Goal: Transaction & Acquisition: Purchase product/service

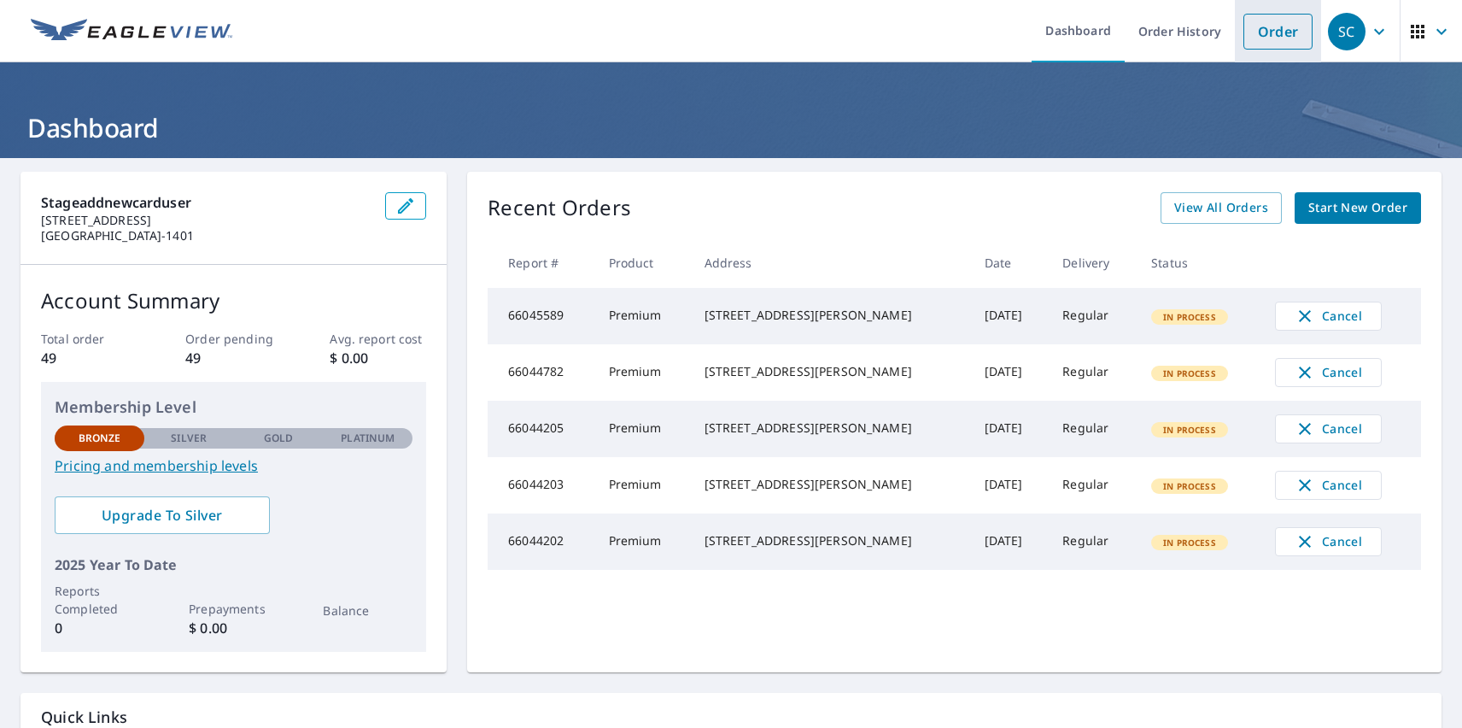
click at [1265, 31] on link "Order" at bounding box center [1277, 32] width 69 height 36
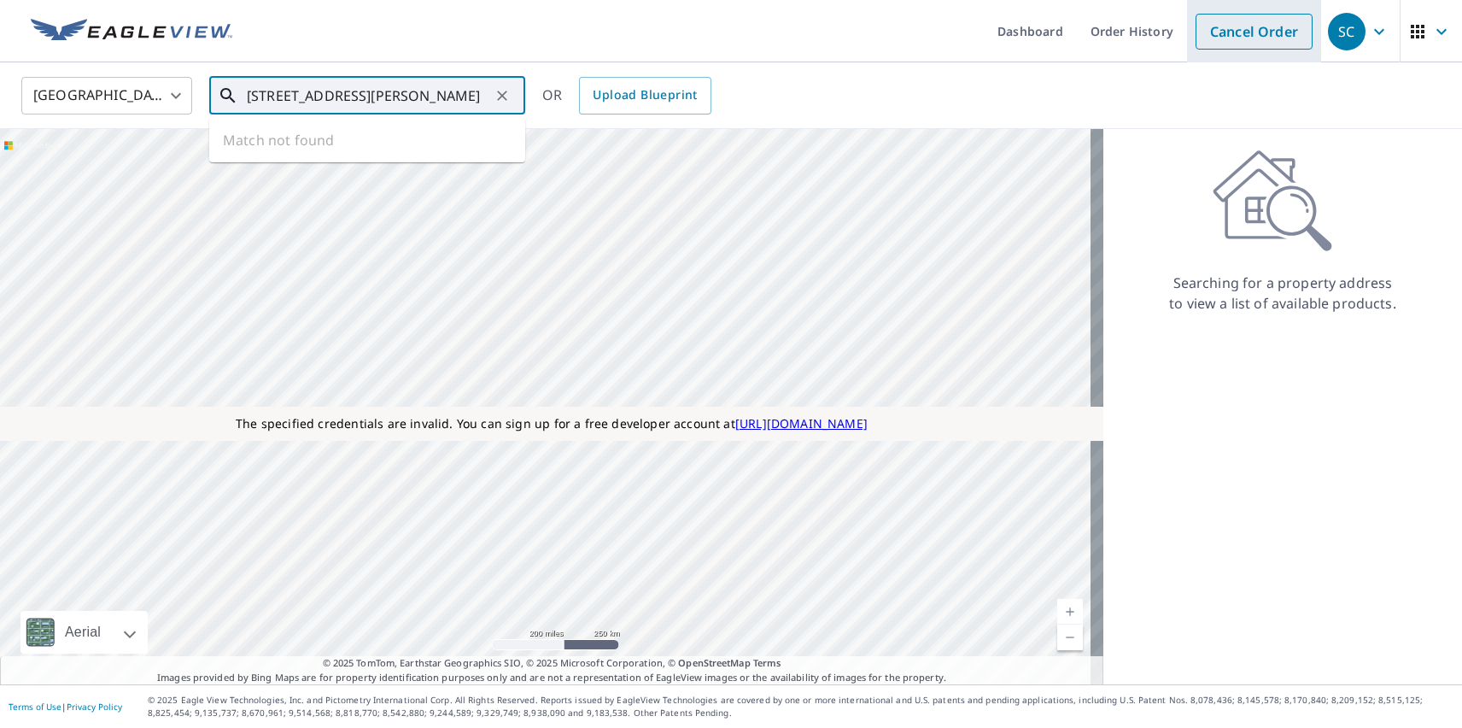
type input "[STREET_ADDRESS][PERSON_NAME]"
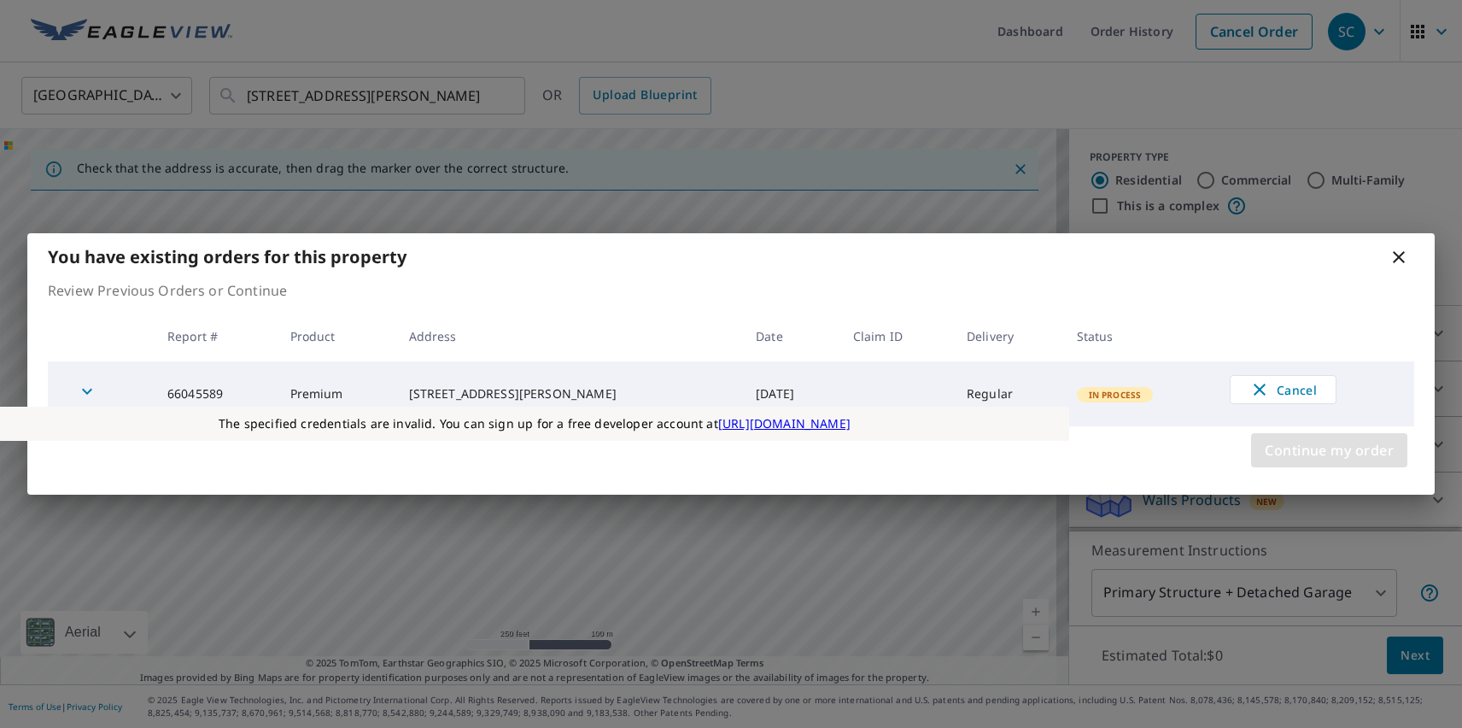
click at [1329, 450] on span "Continue my order" at bounding box center [1329, 450] width 129 height 24
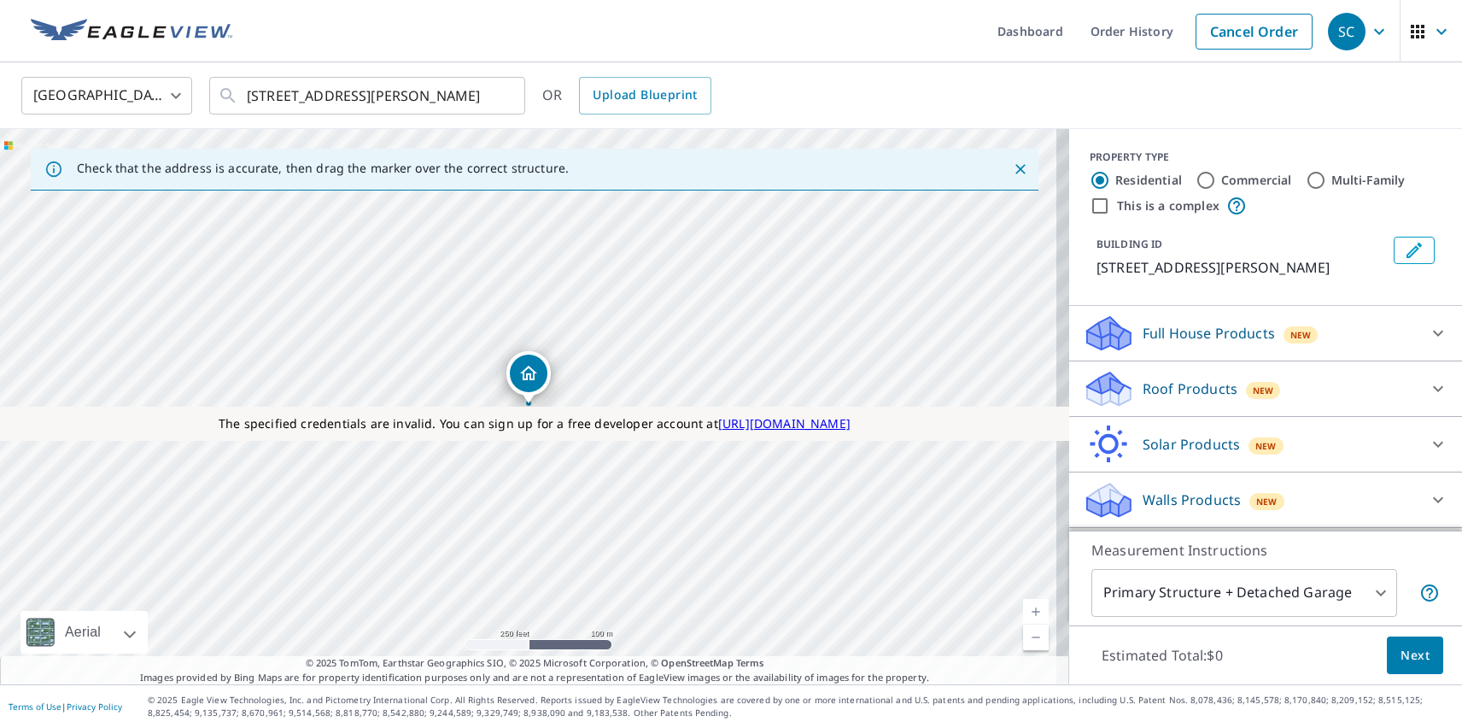
click at [1175, 389] on p "Roof Products" at bounding box center [1190, 388] width 95 height 20
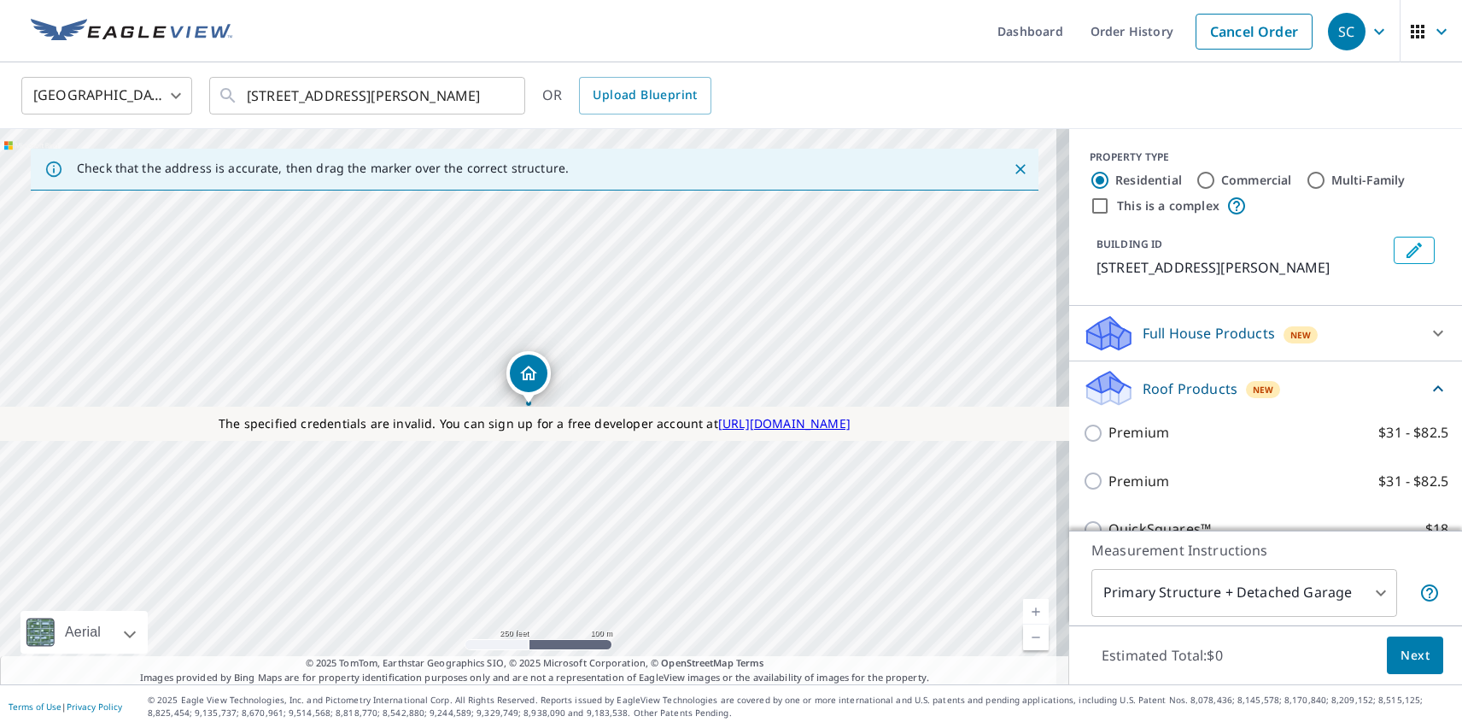
click at [1125, 481] on p "Premium" at bounding box center [1139, 481] width 61 height 21
click at [1109, 481] on input "Premium $31 - $82.5" at bounding box center [1096, 481] width 26 height 20
checkbox input "true"
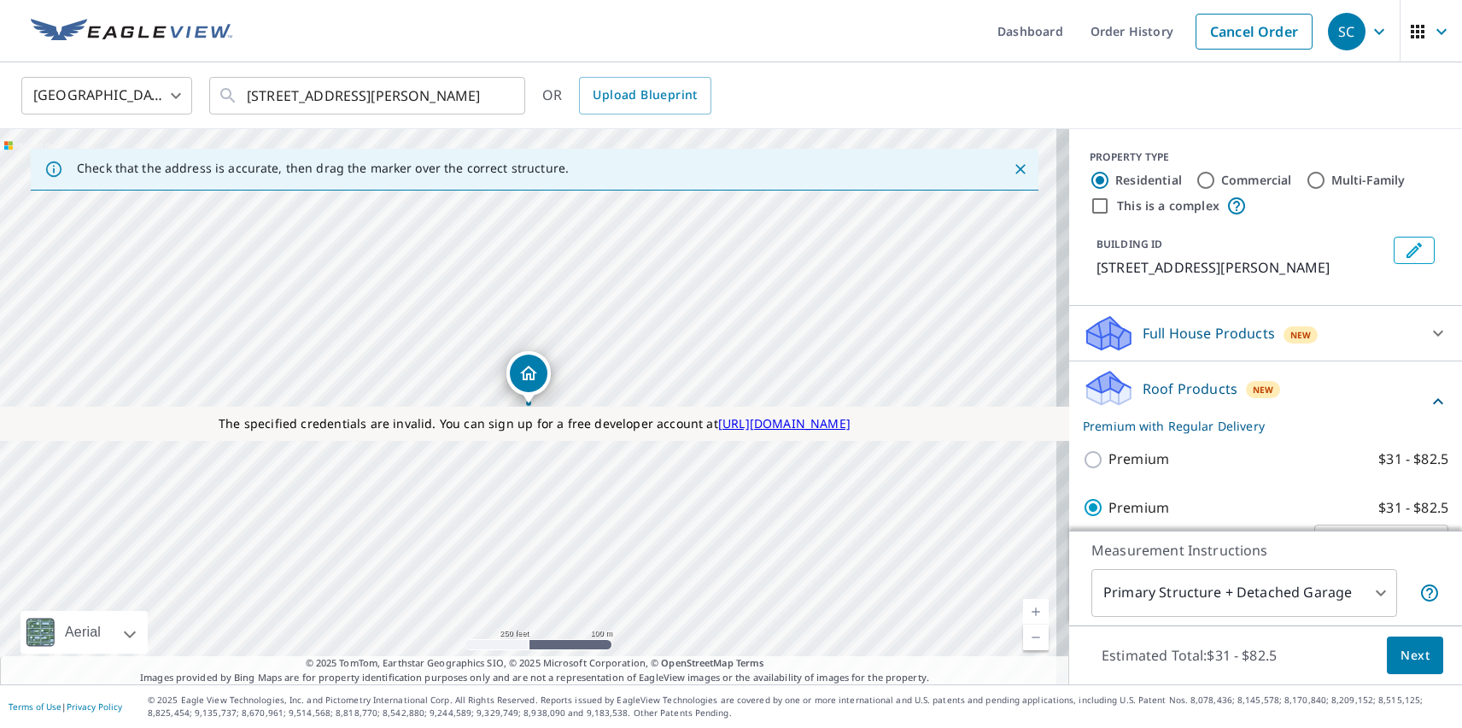
click at [1402, 654] on span "Next" at bounding box center [1415, 655] width 29 height 21
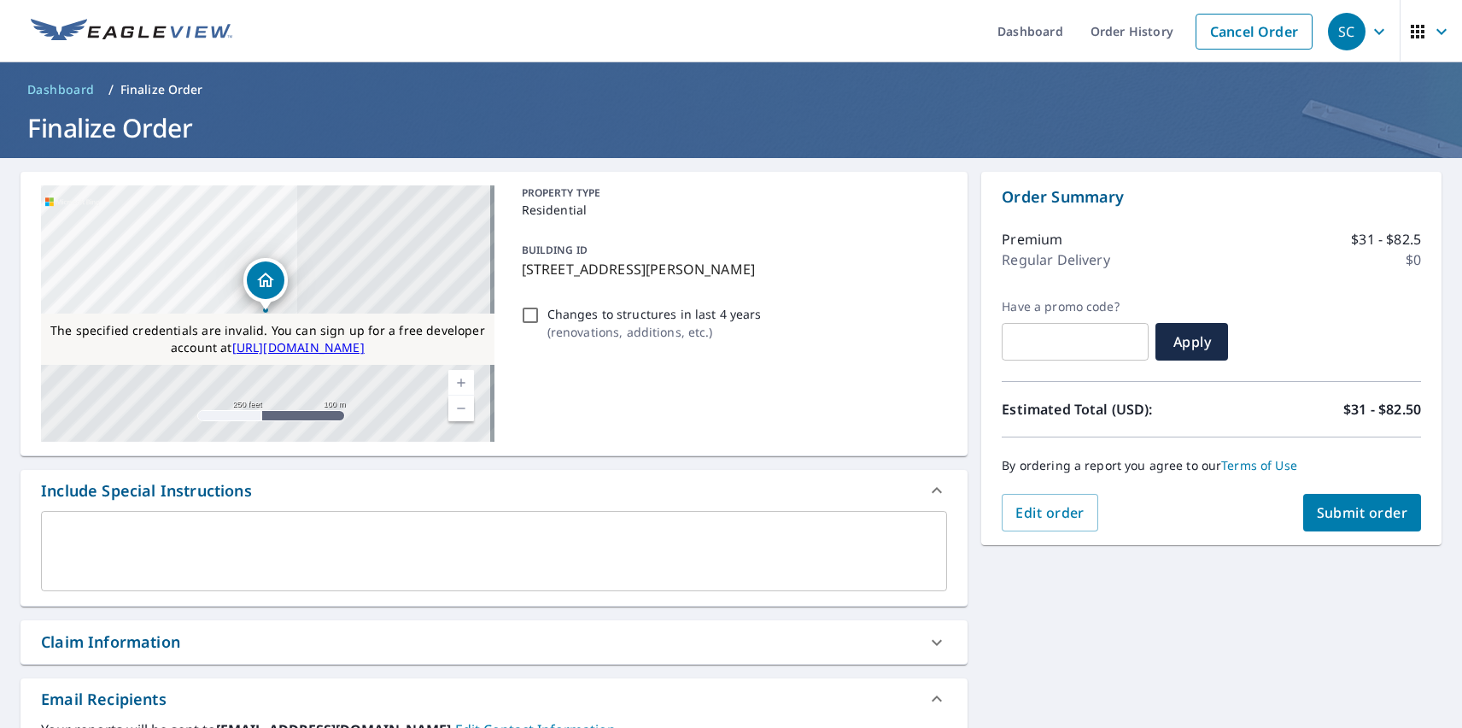
click at [1334, 31] on div "SC" at bounding box center [1347, 32] width 38 height 38
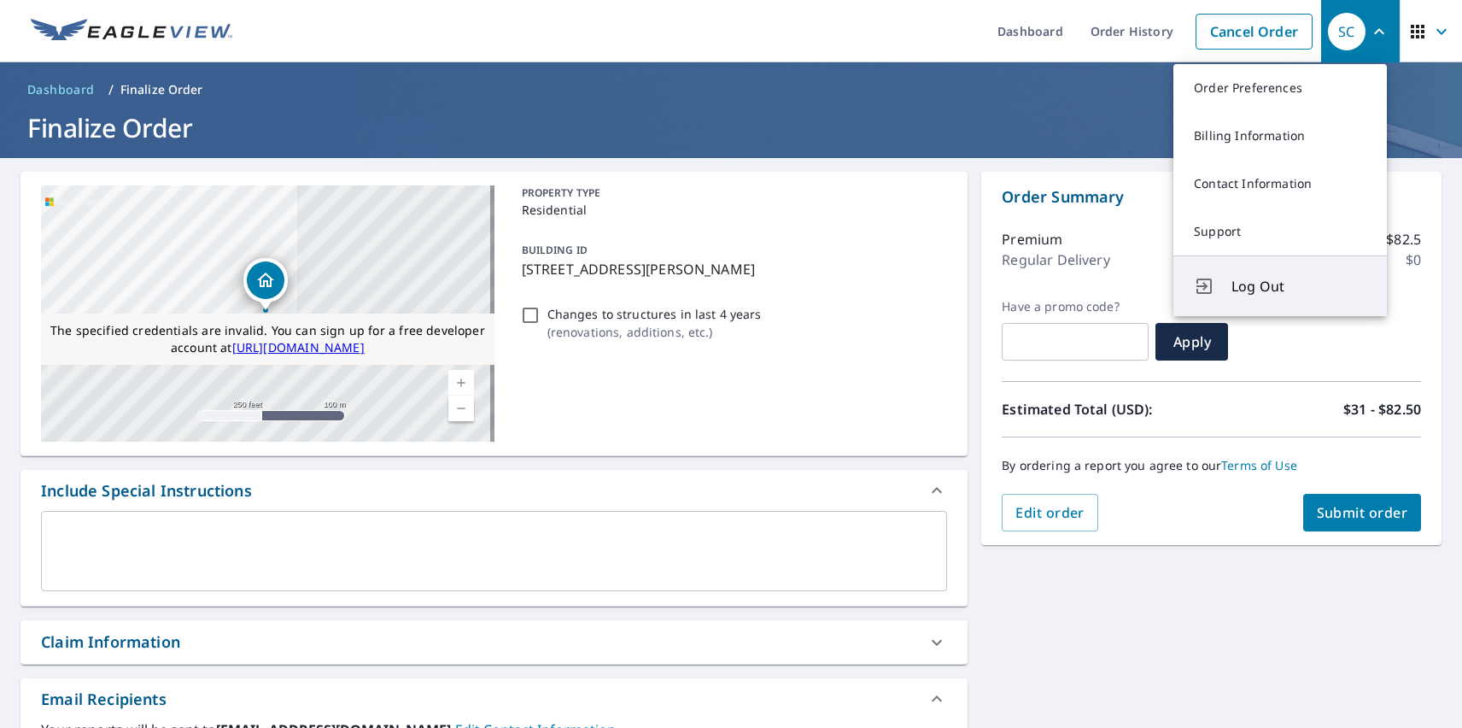
click at [1299, 286] on span "Log Out" at bounding box center [1298, 286] width 135 height 20
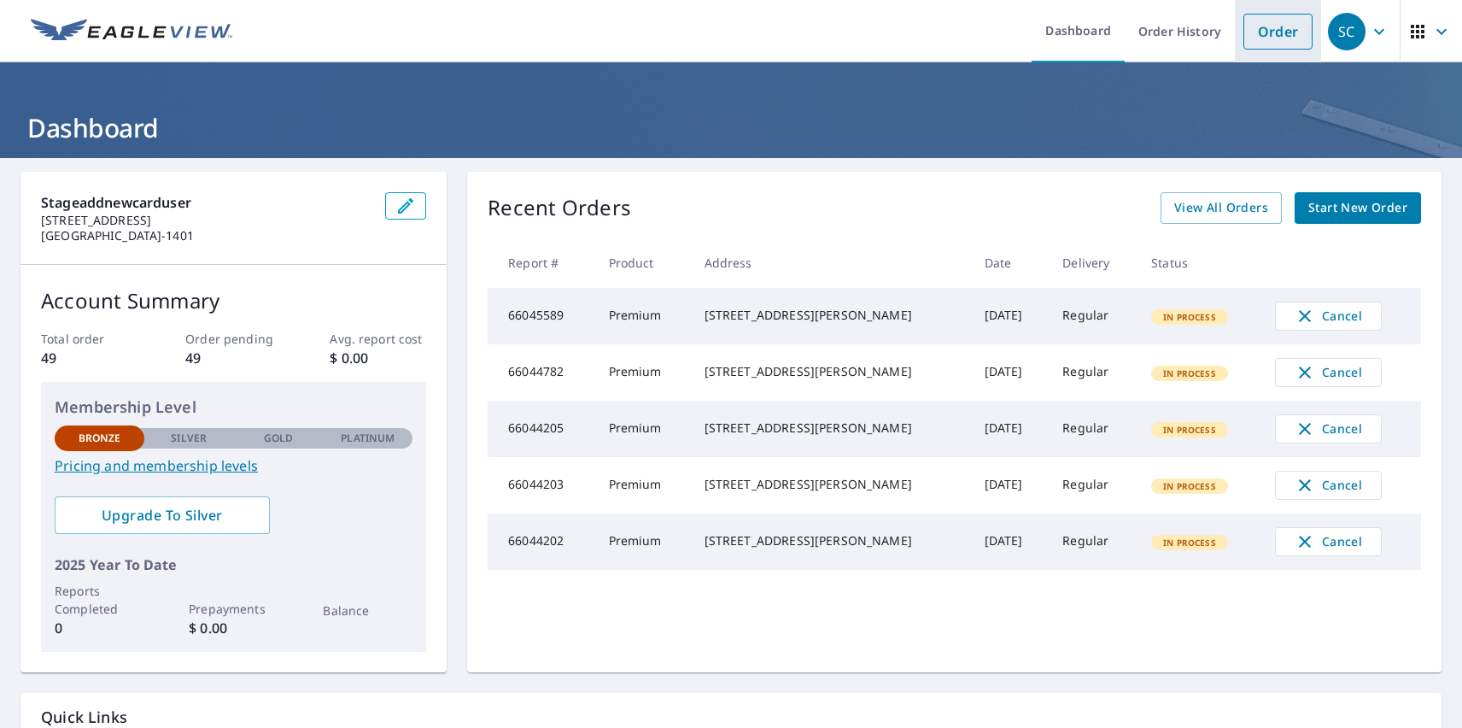
click at [1265, 31] on link "Order" at bounding box center [1277, 32] width 69 height 36
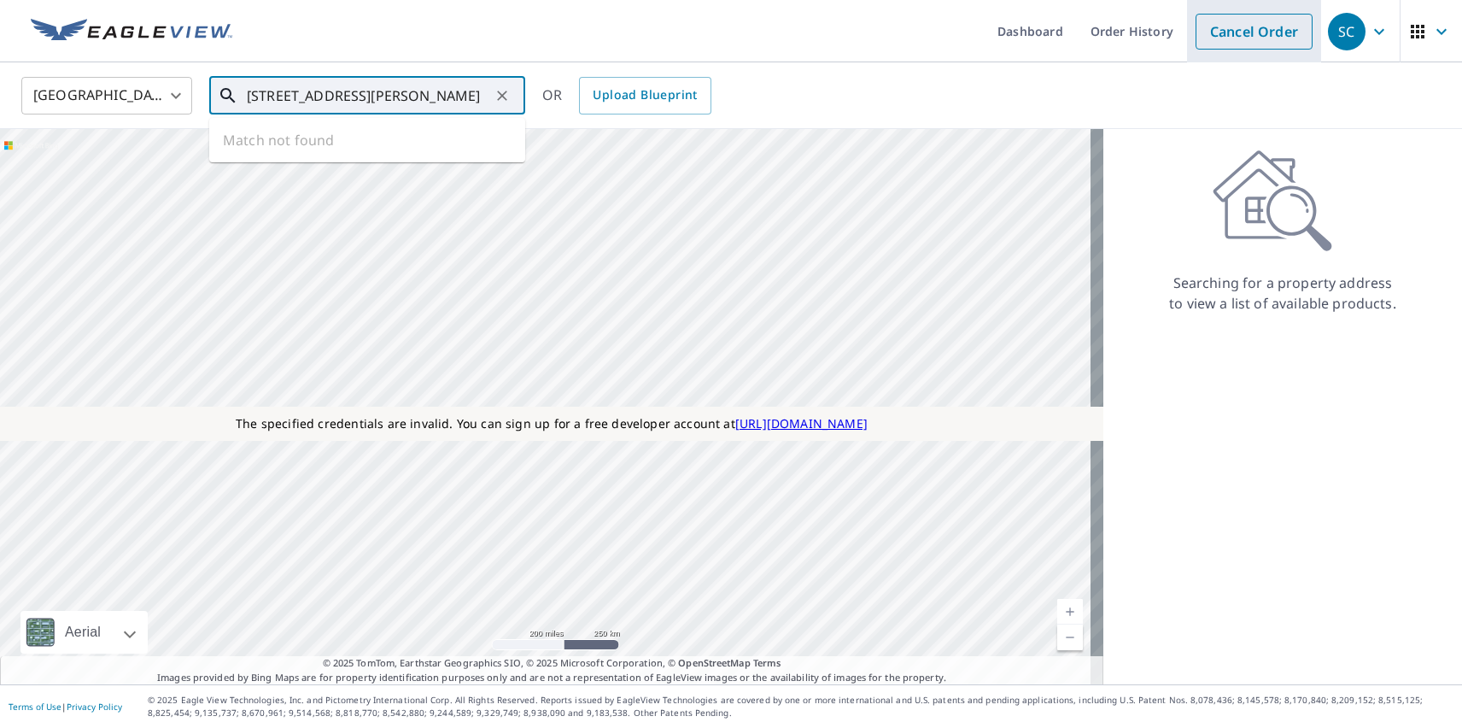
type input "[STREET_ADDRESS][PERSON_NAME]"
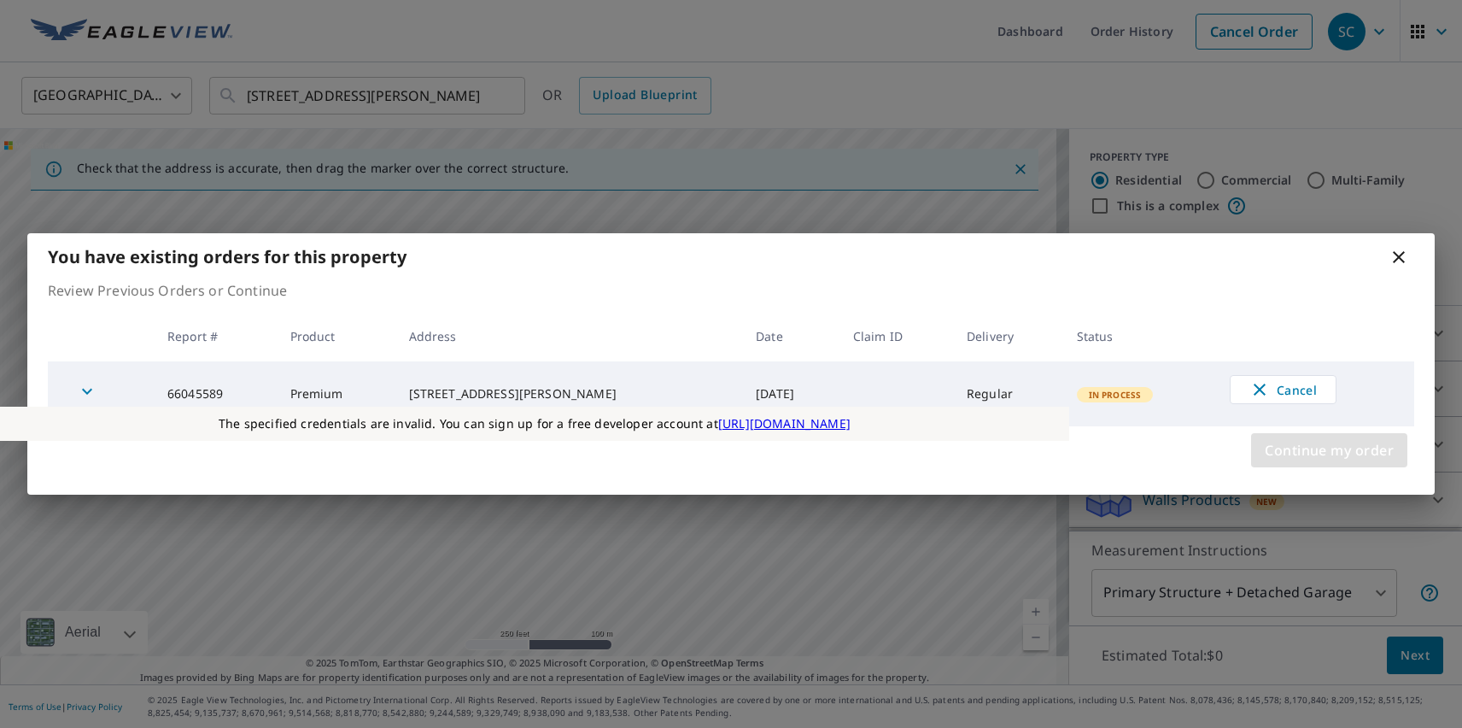
click at [1329, 450] on span "Continue my order" at bounding box center [1329, 450] width 129 height 24
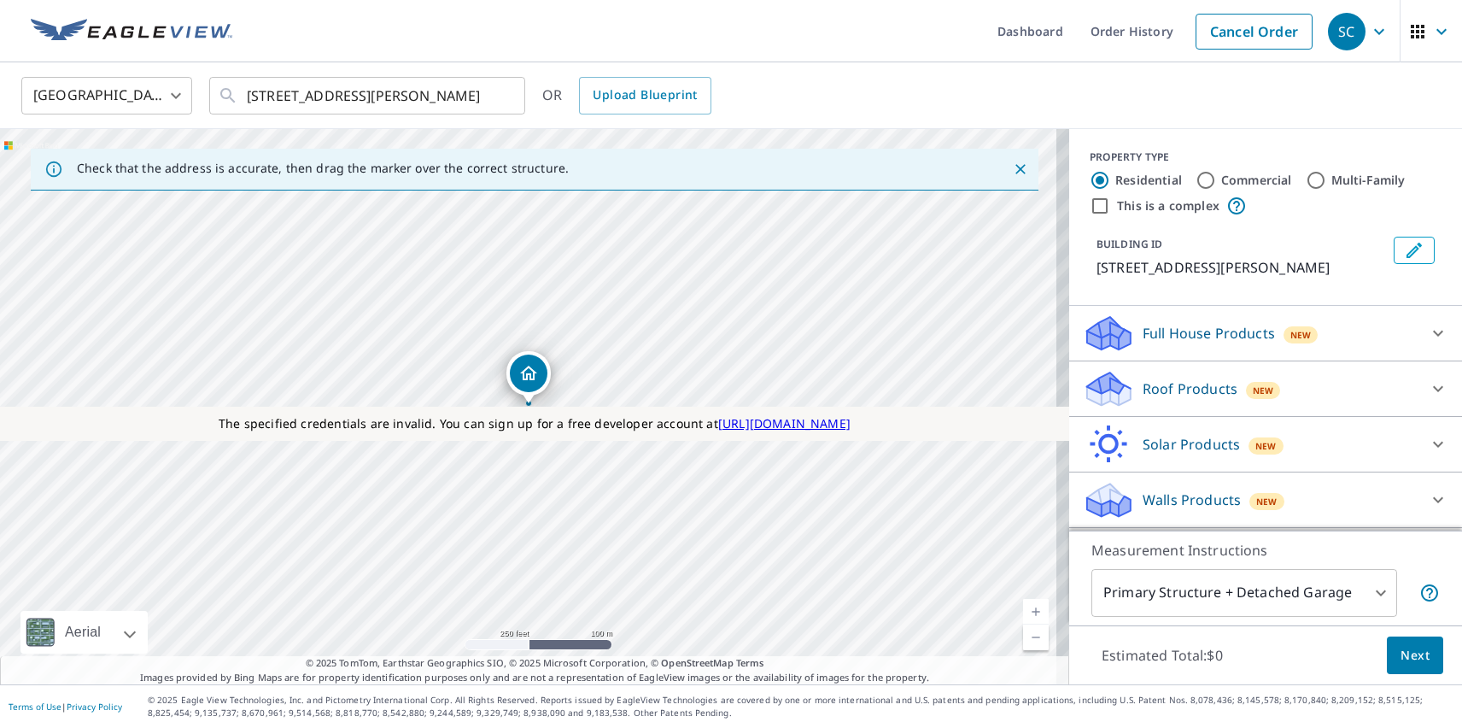
click at [1175, 389] on p "Roof Products" at bounding box center [1190, 388] width 95 height 20
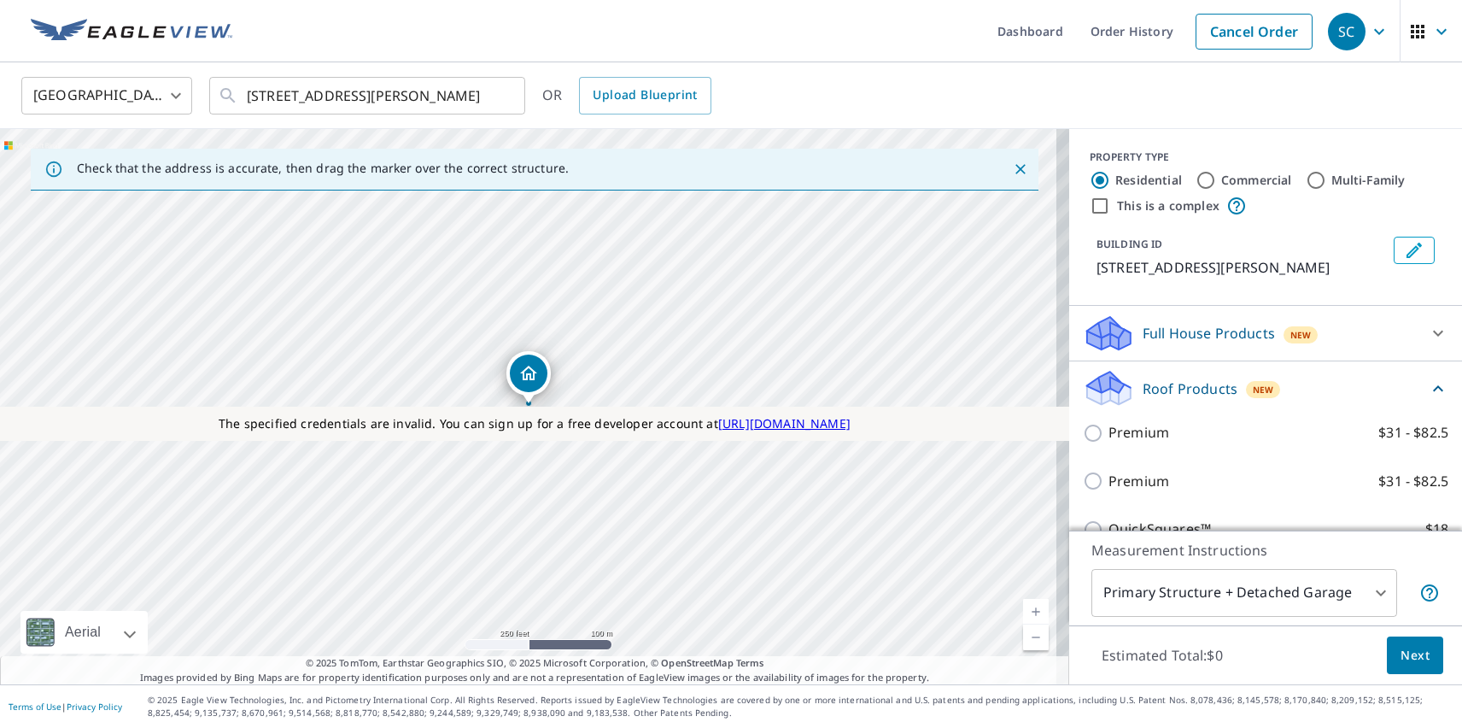
click at [1125, 481] on p "Premium" at bounding box center [1139, 481] width 61 height 21
click at [1109, 481] on input "Premium $31 - $82.5" at bounding box center [1096, 481] width 26 height 20
checkbox input "true"
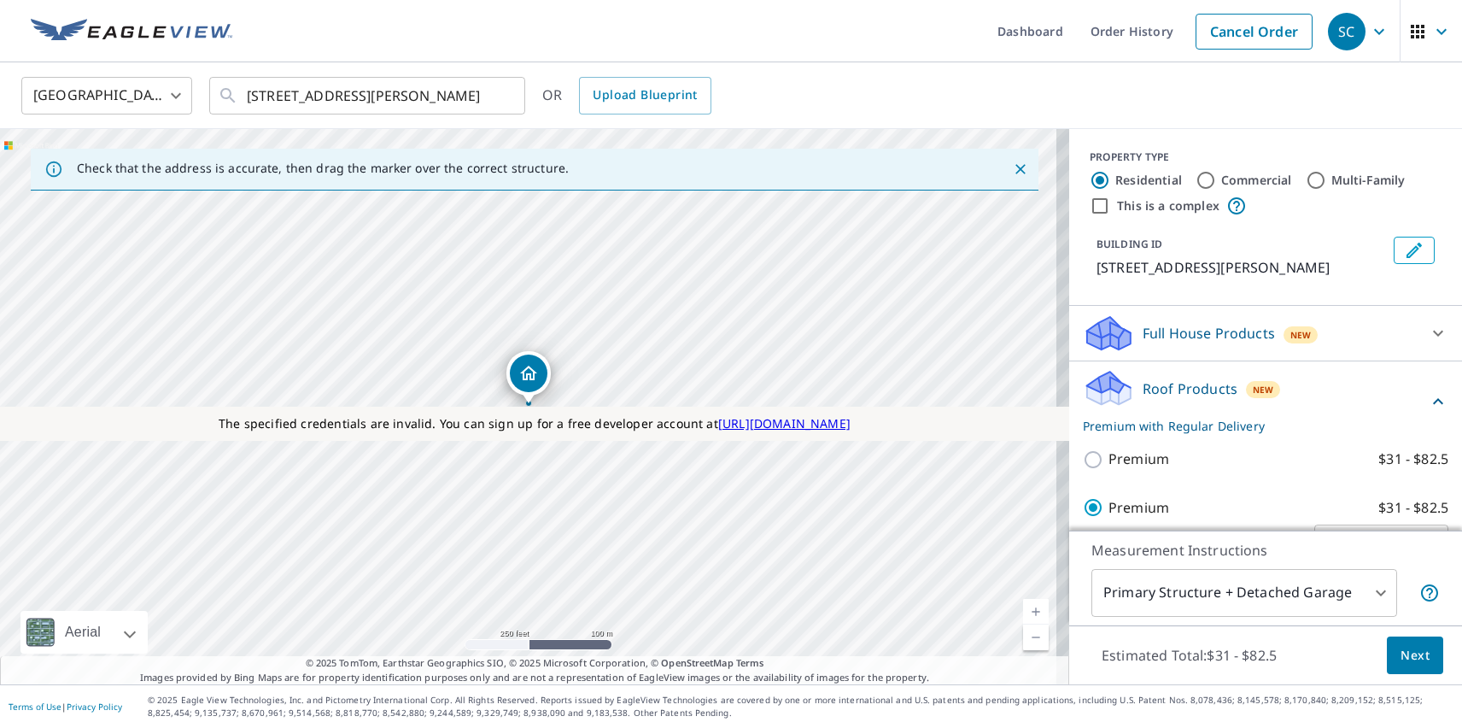
click at [1402, 654] on span "Next" at bounding box center [1415, 655] width 29 height 21
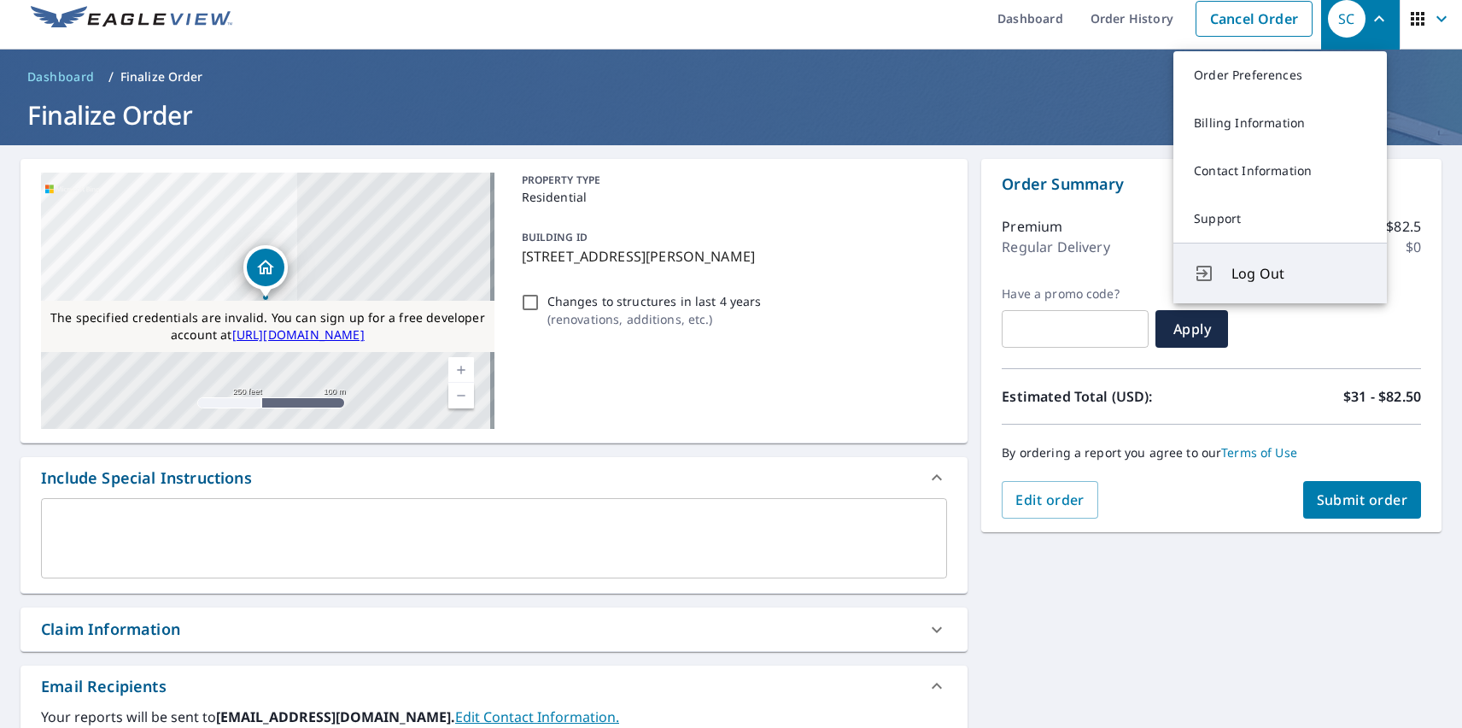
click at [1299, 273] on span "Log Out" at bounding box center [1298, 273] width 135 height 20
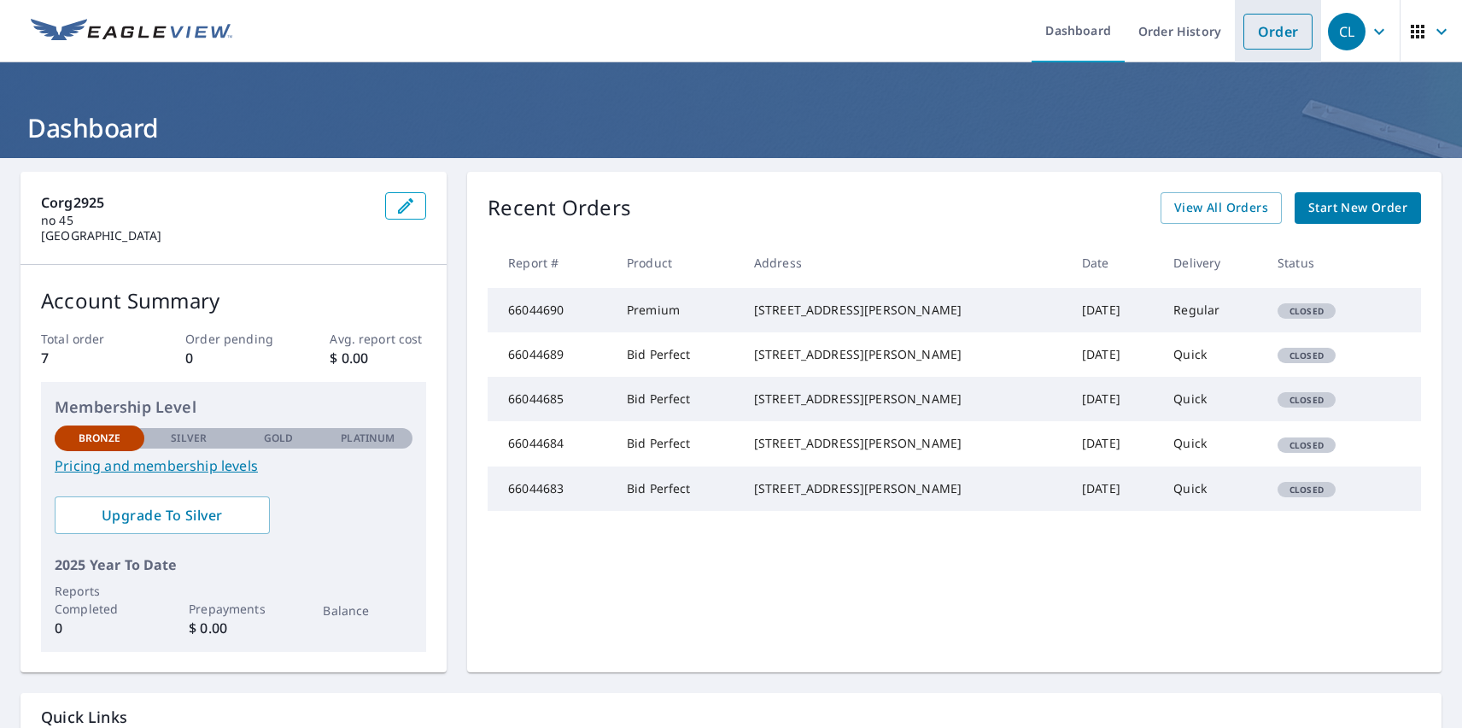
click at [1265, 31] on link "Order" at bounding box center [1277, 32] width 69 height 36
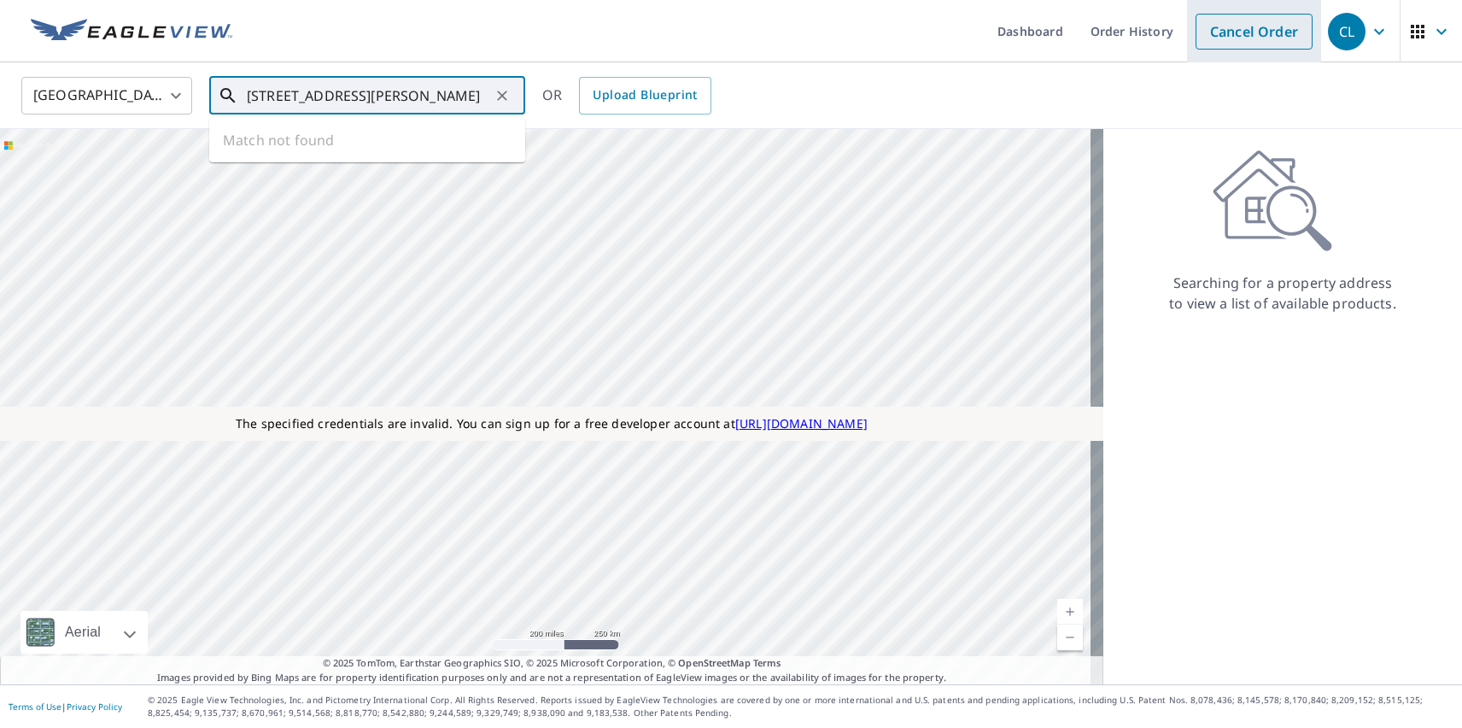
type input "[STREET_ADDRESS][PERSON_NAME]"
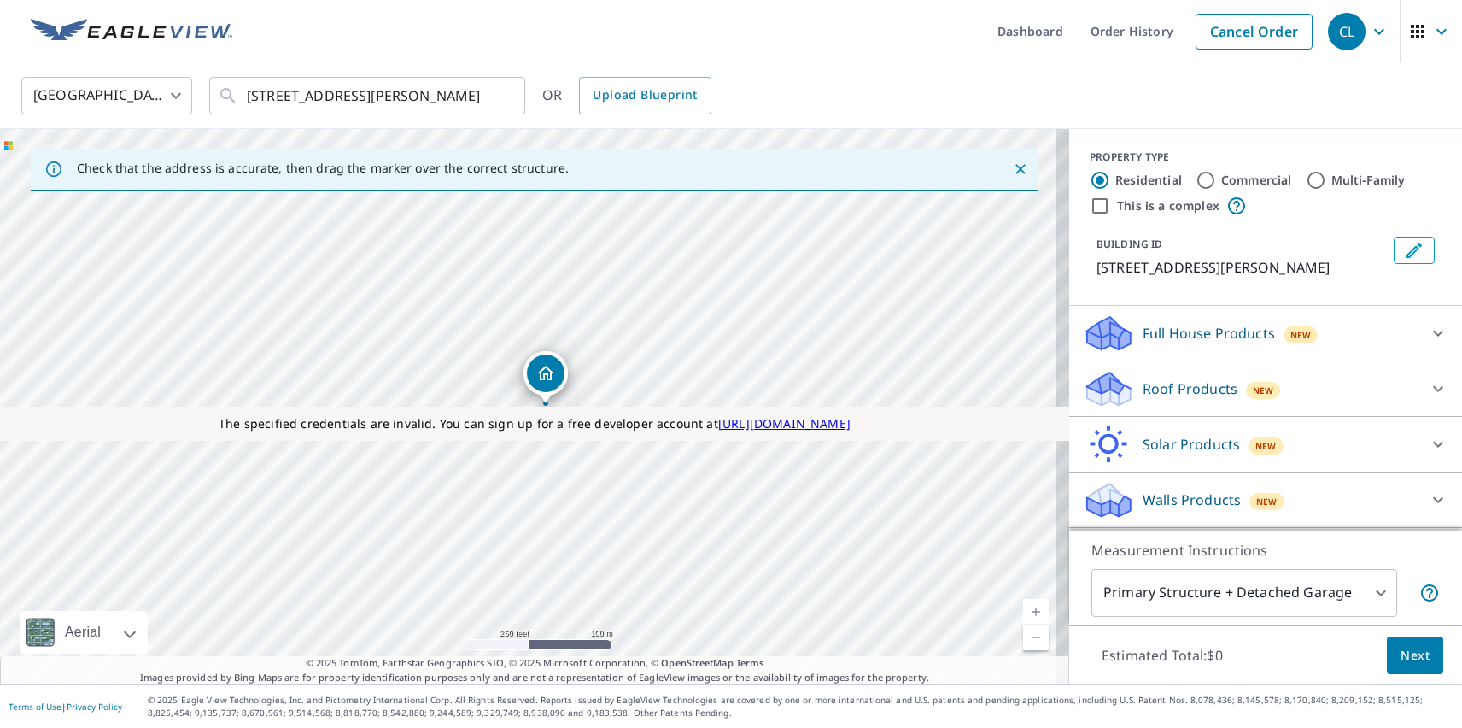
click at [1175, 389] on p "Roof Products" at bounding box center [1190, 388] width 95 height 20
click at [1137, 567] on p "Bid Perfect™" at bounding box center [1150, 577] width 83 height 21
click at [1109, 568] on input "Bid Perfect™ $18" at bounding box center [1096, 578] width 26 height 20
checkbox input "true"
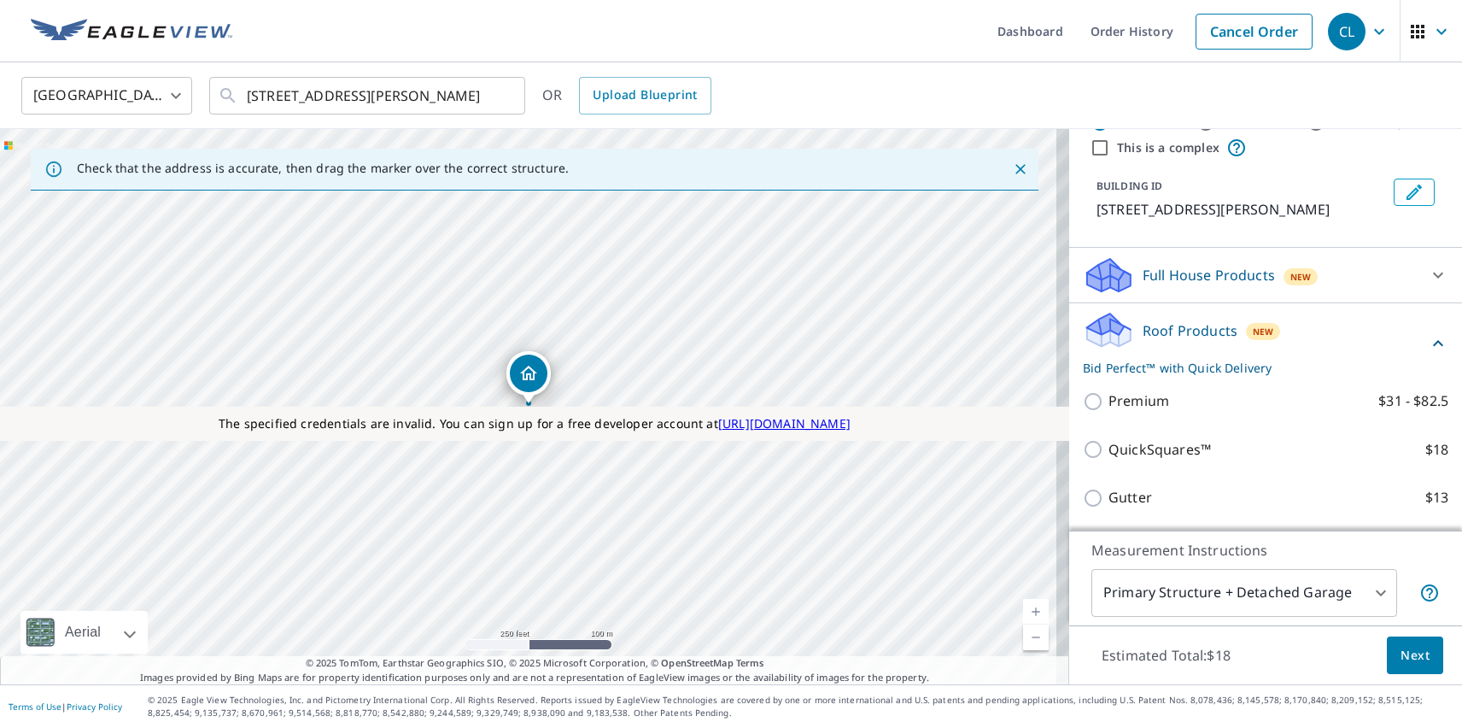
click at [1402, 654] on span "Next" at bounding box center [1415, 655] width 29 height 21
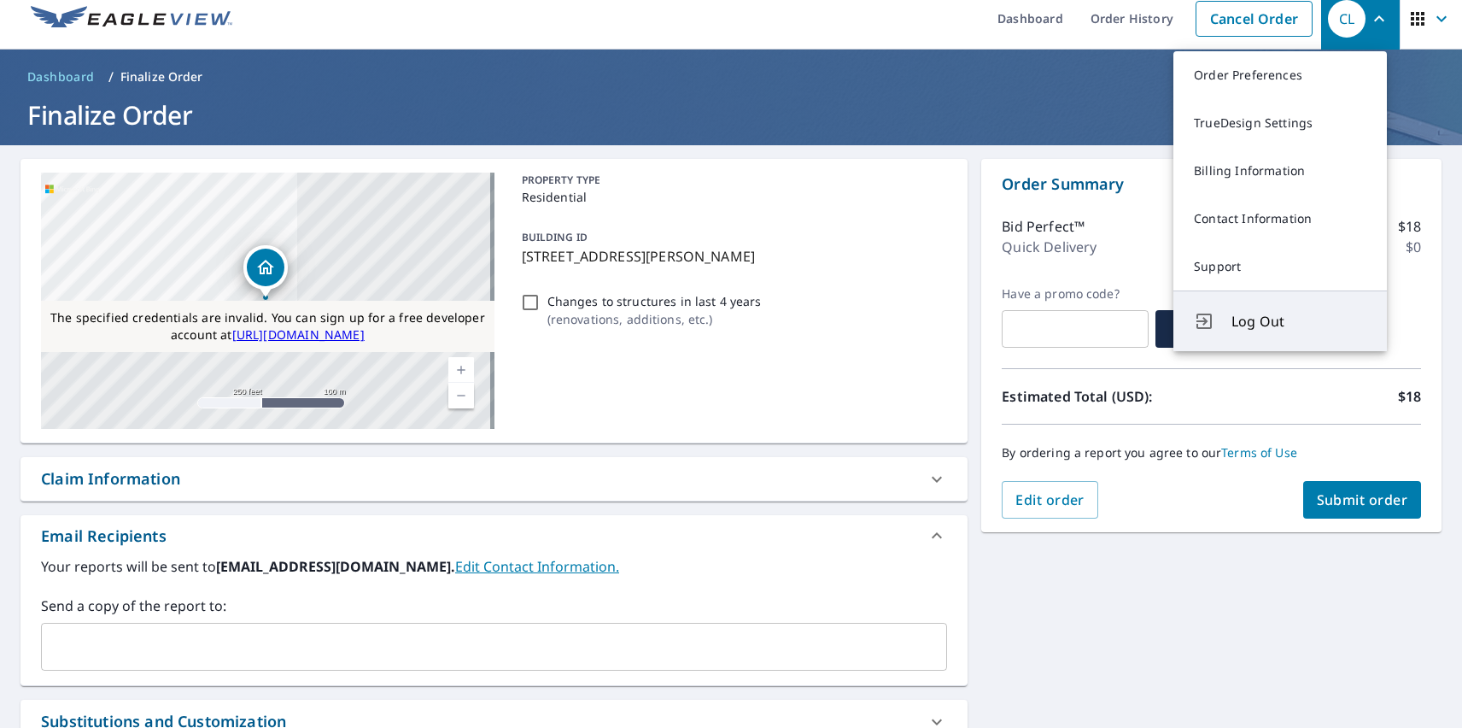
click at [1299, 321] on span "Log Out" at bounding box center [1298, 321] width 135 height 20
